Goal: Information Seeking & Learning: Learn about a topic

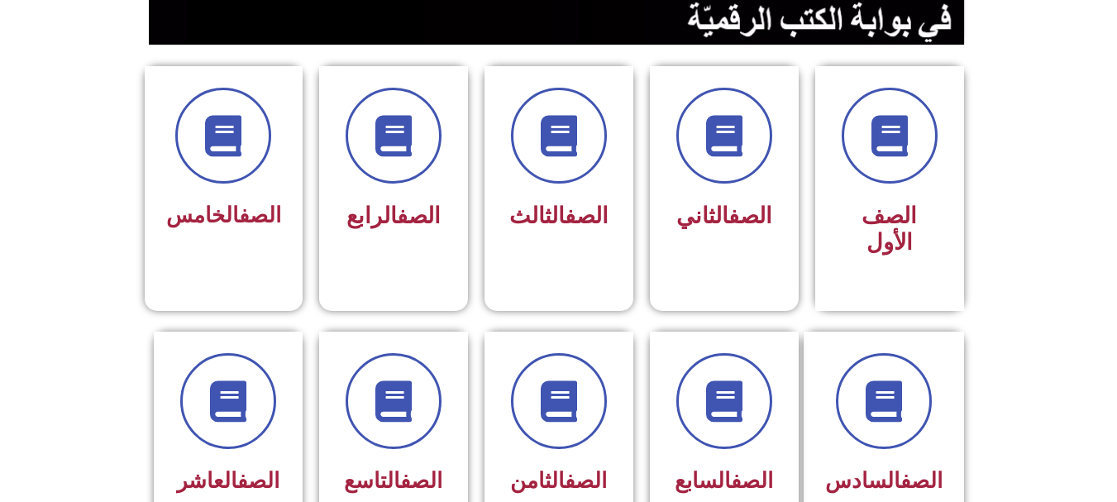
scroll to position [394, 0]
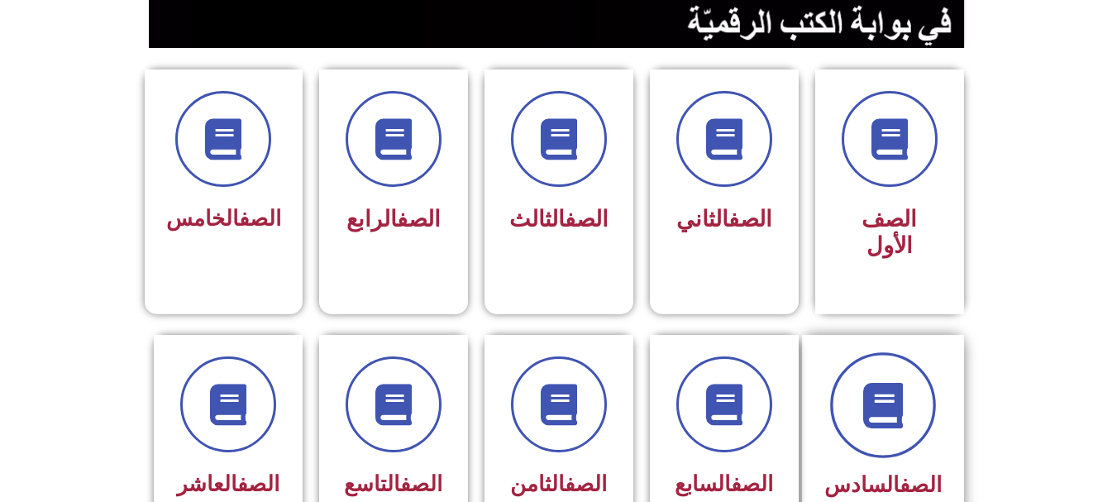
click at [856, 396] on span at bounding box center [883, 405] width 106 height 106
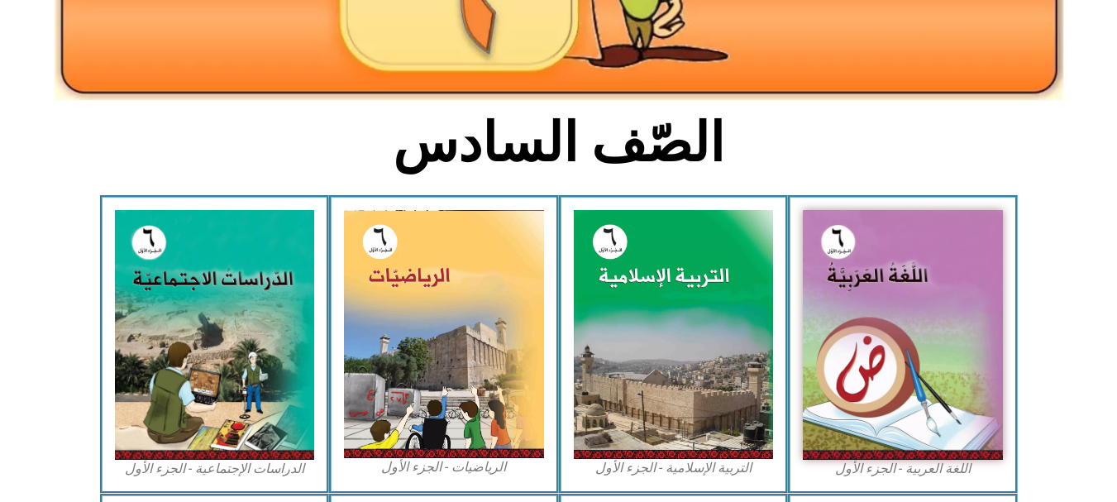
scroll to position [397, 0]
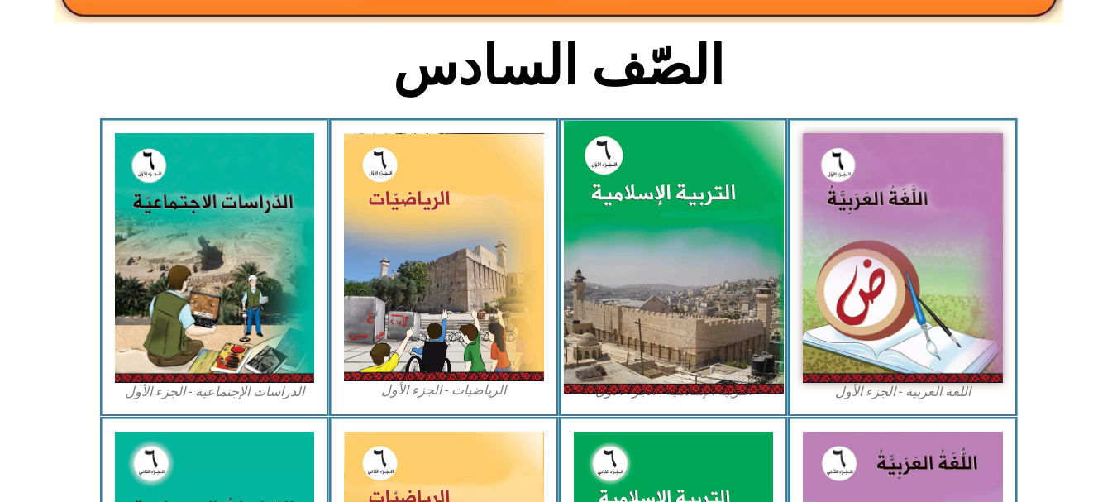
click at [667, 267] on img at bounding box center [673, 258] width 220 height 274
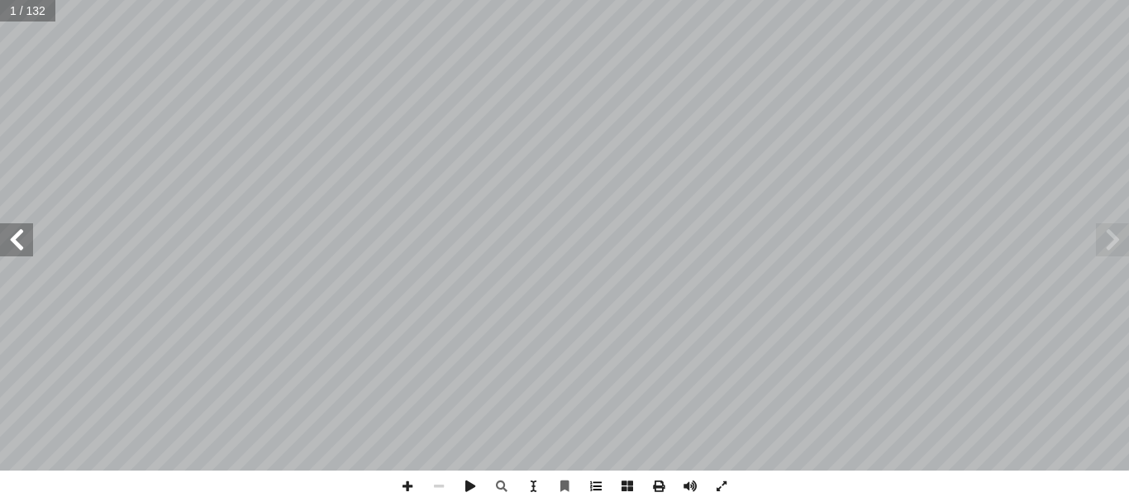
click at [600, 484] on span at bounding box center [595, 485] width 31 height 31
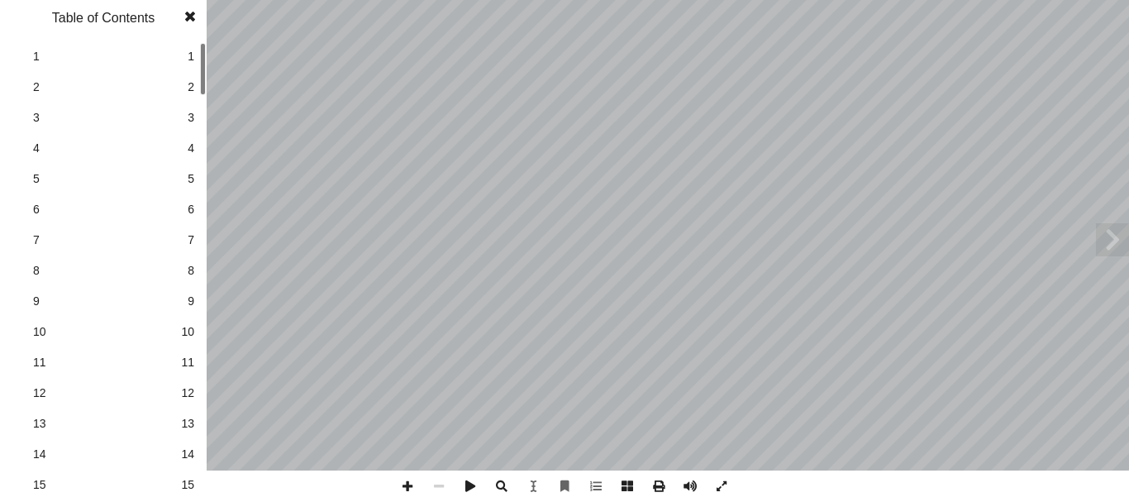
click at [192, 332] on span "10" at bounding box center [187, 331] width 13 height 17
click at [190, 395] on span "12" at bounding box center [187, 392] width 13 height 17
click at [184, 487] on span "15" at bounding box center [187, 484] width 13 height 17
